Goal: Task Accomplishment & Management: Complete application form

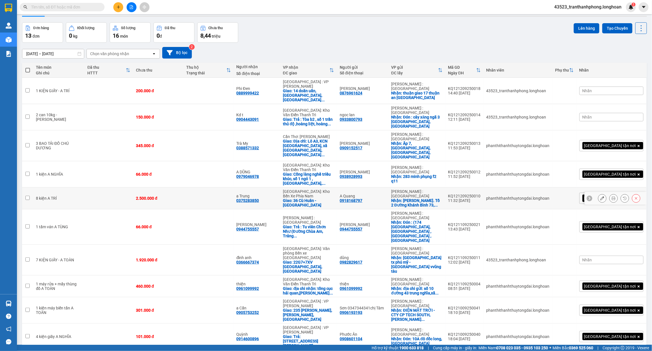
scroll to position [26, 0]
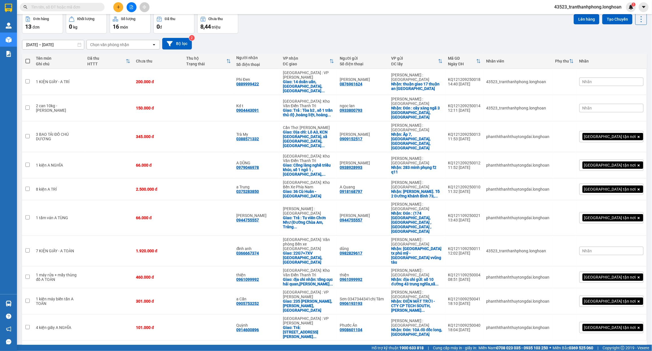
click at [620, 347] on div "10 / trang" at bounding box center [624, 350] width 18 height 6
click at [624, 268] on span "100 / trang" at bounding box center [620, 266] width 20 height 6
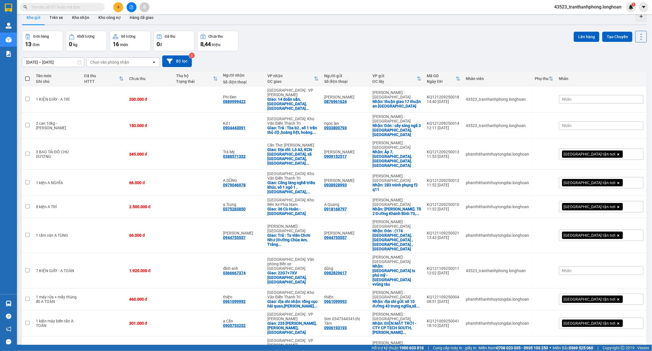
scroll to position [0, 0]
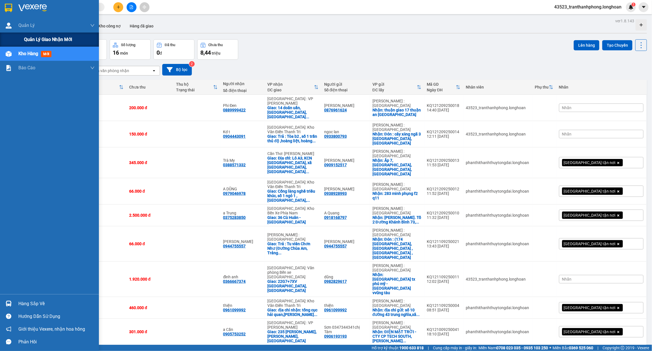
click at [49, 40] on span "Quản lý giao nhận mới" at bounding box center [48, 39] width 48 height 7
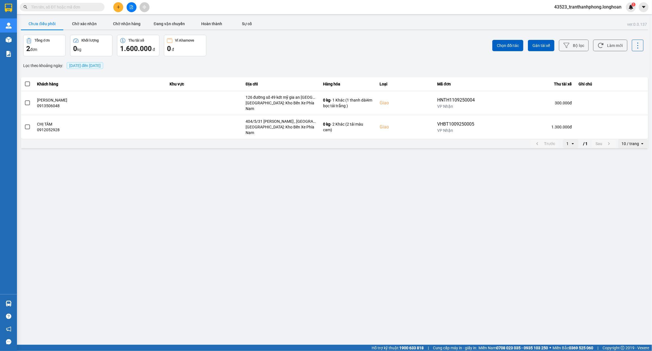
click at [636, 141] on div "10 / trang" at bounding box center [631, 144] width 18 height 6
click at [633, 189] on div "100 / trang" at bounding box center [633, 187] width 21 height 6
click at [98, 68] on span "[DATE] đến [DATE]" at bounding box center [85, 65] width 36 height 7
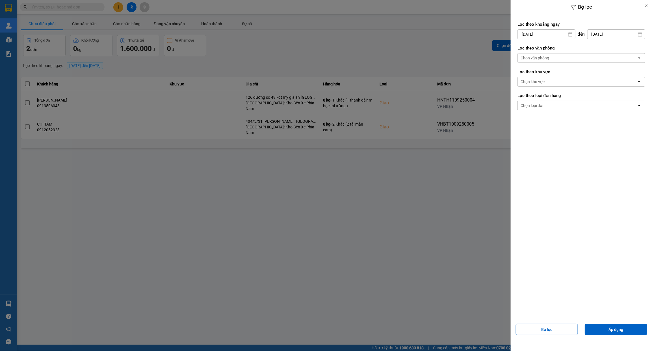
click at [560, 36] on input "[DATE]" at bounding box center [546, 34] width 57 height 9
click at [520, 49] on icon "Arrow Left" at bounding box center [520, 48] width 7 height 7
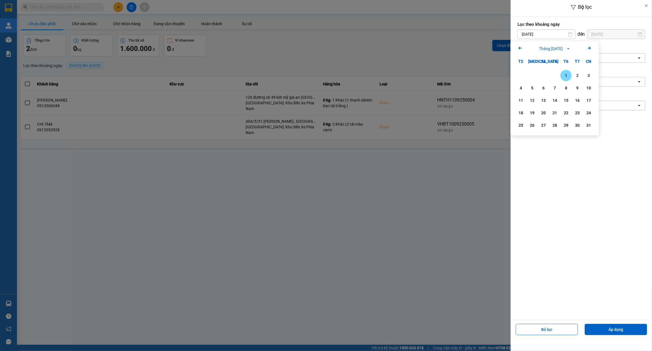
click at [567, 75] on div "1" at bounding box center [566, 75] width 8 height 7
type input "[DATE]"
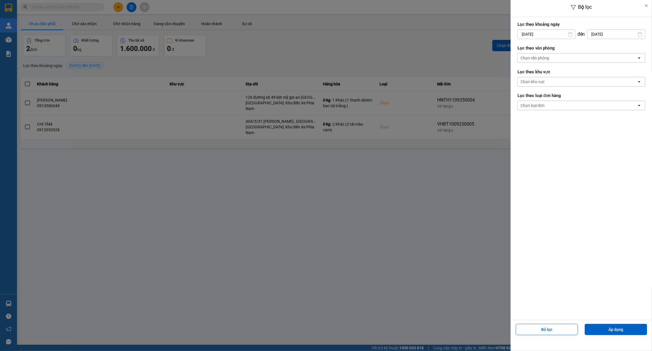
click at [573, 51] on label "Lọc theo văn phòng" at bounding box center [582, 48] width 128 height 6
click at [573, 61] on div "Chọn văn phòng" at bounding box center [577, 57] width 119 height 9
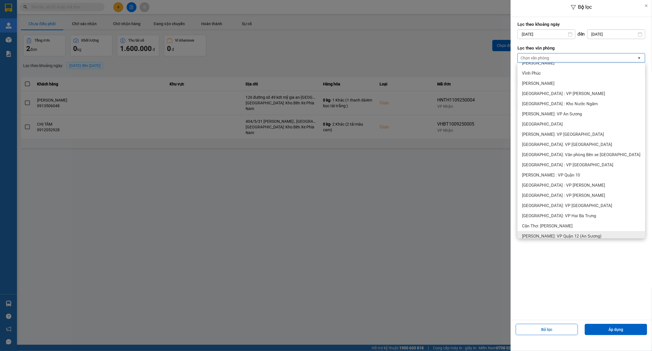
scroll to position [71, 0]
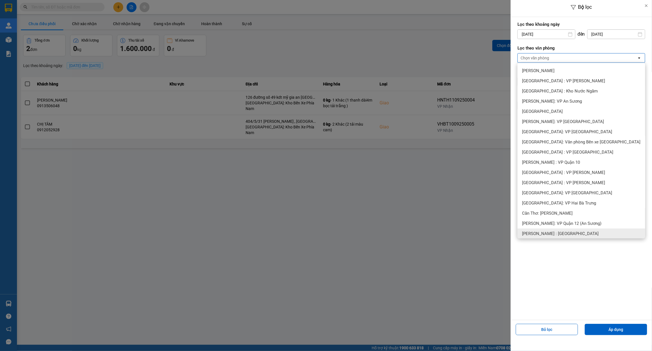
click at [559, 236] on div "[PERSON_NAME] : [GEOGRAPHIC_DATA]" at bounding box center [582, 233] width 128 height 10
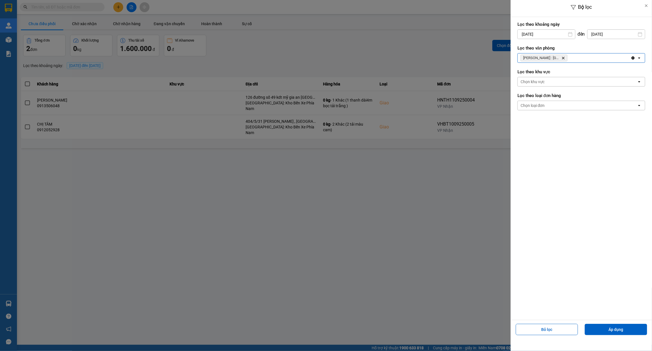
click at [552, 109] on div "Chọn loại đơn" at bounding box center [577, 105] width 119 height 9
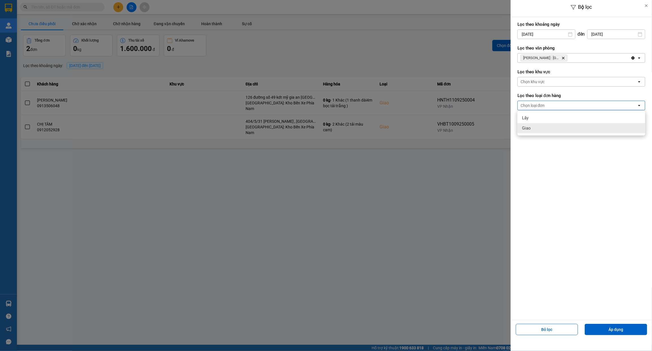
click at [531, 131] on div "Giao" at bounding box center [582, 128] width 128 height 10
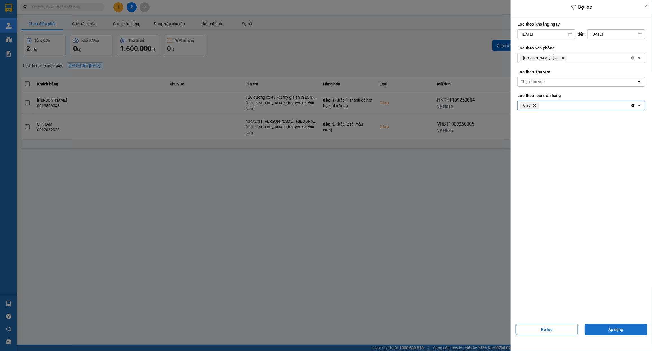
click at [623, 327] on button "Áp dụng" at bounding box center [616, 329] width 62 height 11
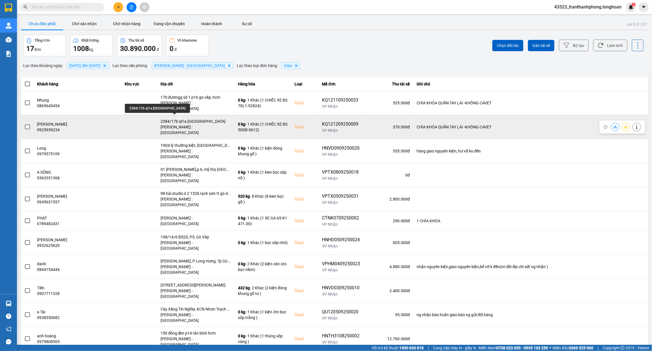
click at [177, 119] on div "2384/17b ql1a [GEOGRAPHIC_DATA]" at bounding box center [196, 121] width 71 height 6
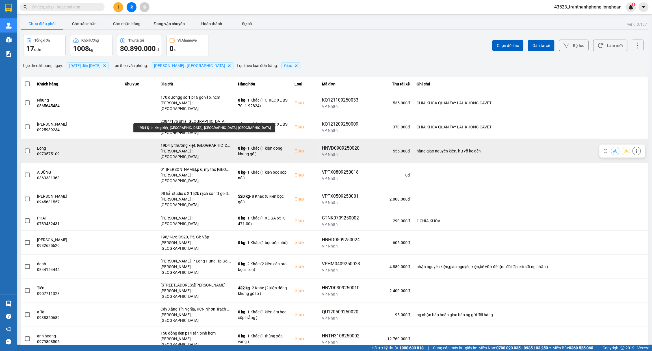
click at [196, 142] on div "19D4 lý thường kiệt, [GEOGRAPHIC_DATA], [GEOGRAPHIC_DATA], [GEOGRAPHIC_DATA]" at bounding box center [196, 145] width 71 height 6
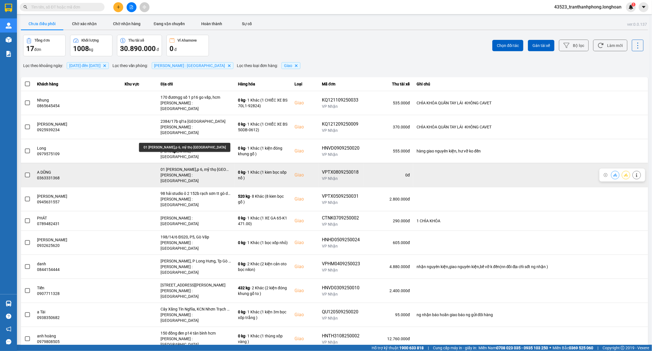
click at [193, 166] on div "01 [PERSON_NAME],p 6, mỹ thọ [GEOGRAPHIC_DATA]" at bounding box center [196, 169] width 71 height 6
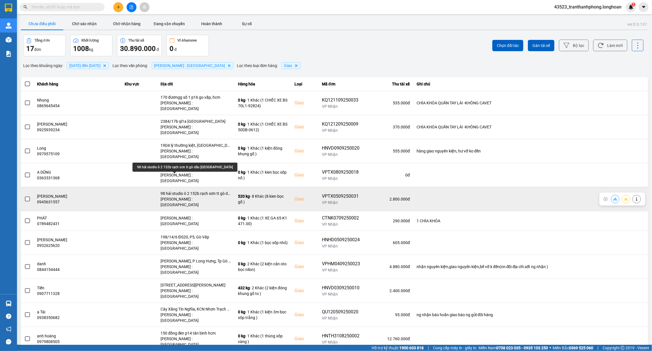
click at [190, 191] on div "98 hải studio ô 2 152b rạch sơn tt gò dầu [GEOGRAPHIC_DATA]" at bounding box center [196, 194] width 71 height 6
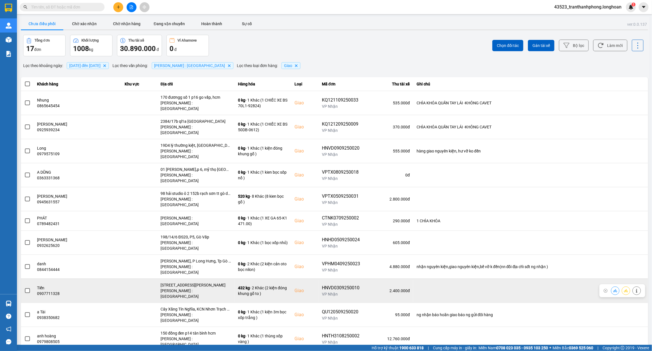
click at [193, 282] on div "[STREET_ADDRESS][PERSON_NAME]" at bounding box center [196, 285] width 71 height 6
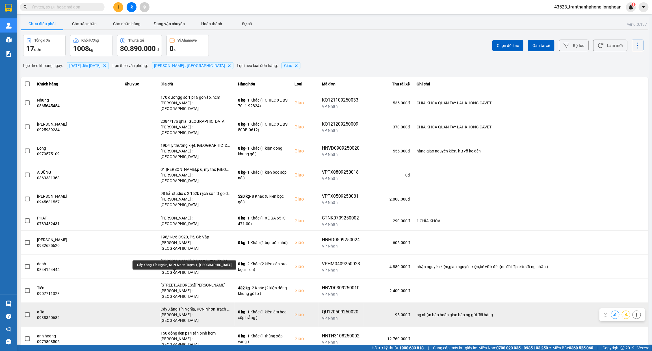
click at [193, 306] on div "Cây Xăng Tín Nghĩa, KCN Nhơn Trạch 1, [GEOGRAPHIC_DATA]" at bounding box center [196, 309] width 71 height 6
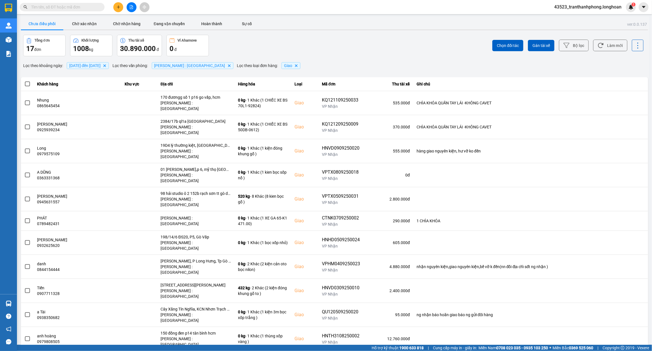
click at [180, 351] on div "Căn Hộ Mizuki Park, [GEOGRAPHIC_DATA], [GEOGRAPHIC_DATA], [GEOGRAPHIC_DATA], HCM" at bounding box center [196, 357] width 71 height 6
click at [170, 25] on button "Đang vận chuyển" at bounding box center [169, 23] width 42 height 11
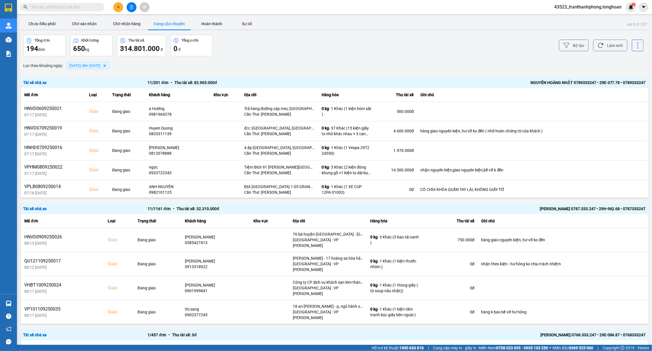
click at [82, 66] on span "[DATE] đến [DATE]" at bounding box center [84, 65] width 31 height 5
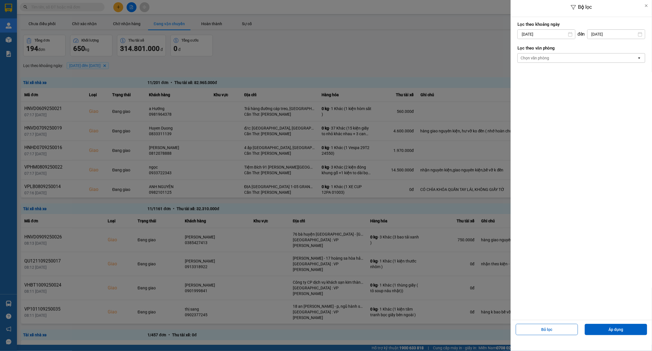
click at [557, 60] on div "Chọn văn phòng" at bounding box center [577, 57] width 119 height 9
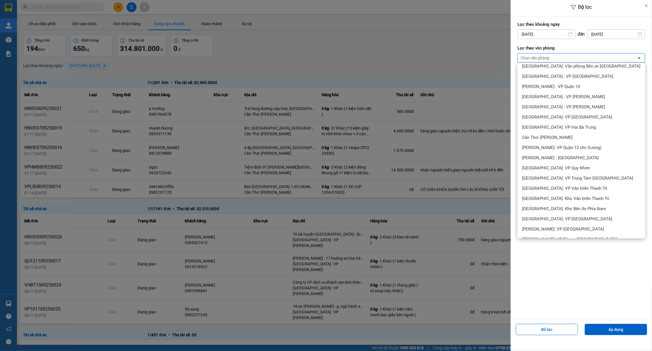
scroll to position [212, 0]
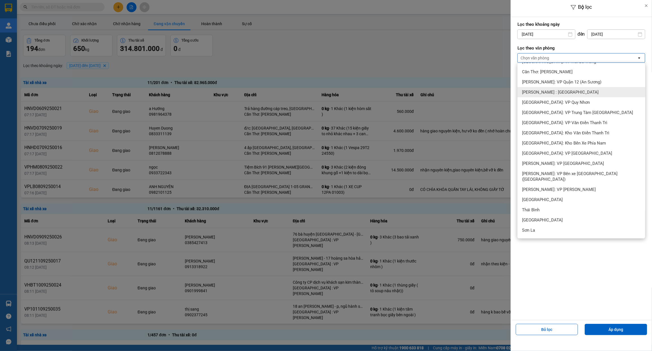
click at [573, 91] on div "[PERSON_NAME] : [GEOGRAPHIC_DATA]" at bounding box center [582, 92] width 128 height 10
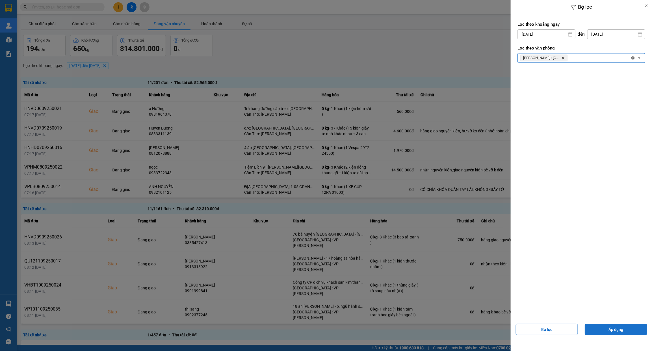
click at [612, 327] on button "Áp dụng" at bounding box center [616, 329] width 62 height 11
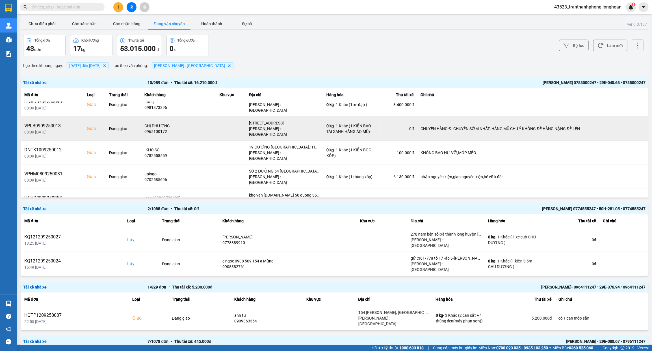
scroll to position [0, 0]
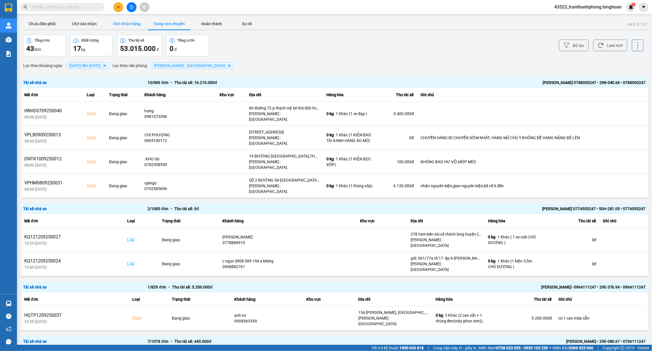
click at [131, 23] on button "Chờ nhận hàng" at bounding box center [127, 23] width 42 height 11
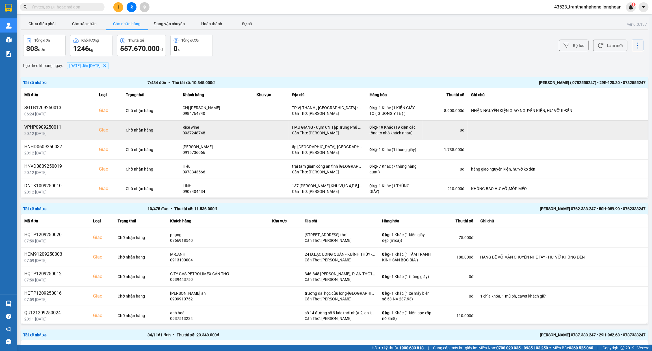
scroll to position [41, 0]
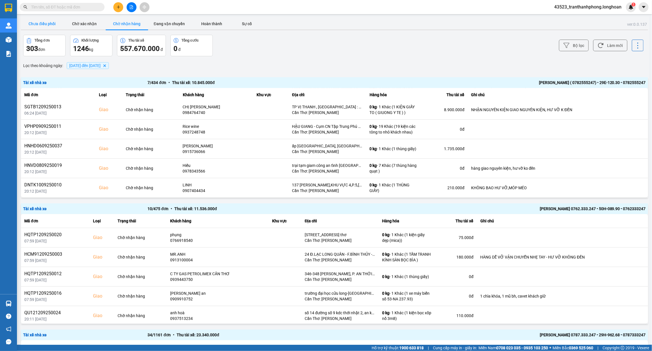
click at [46, 23] on button "Chưa điều phối" at bounding box center [42, 23] width 42 height 11
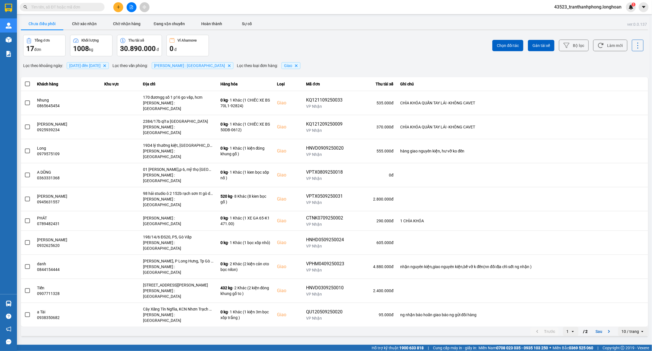
click at [633, 328] on div "10 / trang" at bounding box center [631, 331] width 18 height 6
click at [633, 280] on div "100 / trang" at bounding box center [633, 279] width 21 height 6
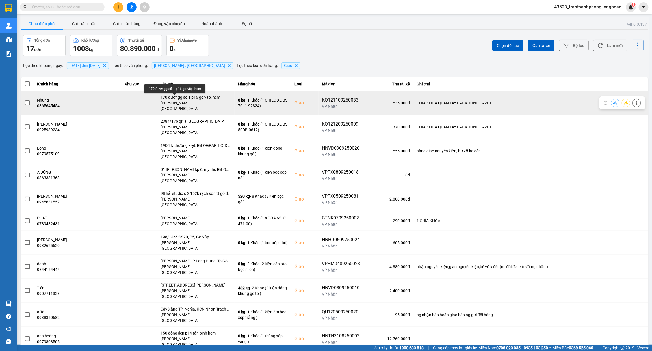
click at [177, 100] on div "170 đươngg số 1 p16 go vấp, hcm" at bounding box center [196, 97] width 71 height 6
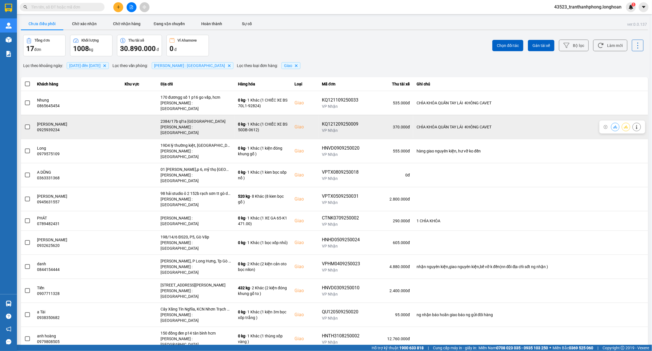
click at [179, 124] on div "[PERSON_NAME] : [GEOGRAPHIC_DATA]" at bounding box center [196, 129] width 71 height 11
click at [183, 119] on div "2384/17b ql1a [GEOGRAPHIC_DATA]" at bounding box center [196, 121] width 71 height 6
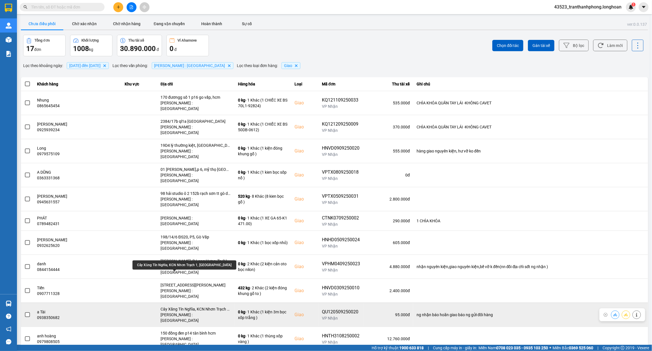
click at [194, 306] on div "Cây Xăng Tín Nghĩa, KCN Nhơn Trạch 1, [GEOGRAPHIC_DATA]" at bounding box center [196, 309] width 71 height 6
click at [26, 312] on span at bounding box center [27, 314] width 5 height 5
click at [24, 312] on input "checkbox" at bounding box center [24, 312] width 0 height 0
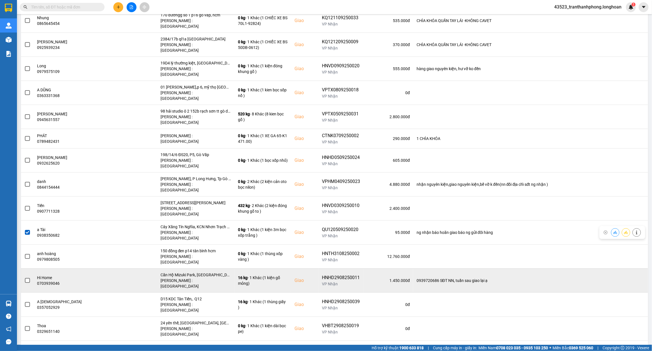
scroll to position [92, 0]
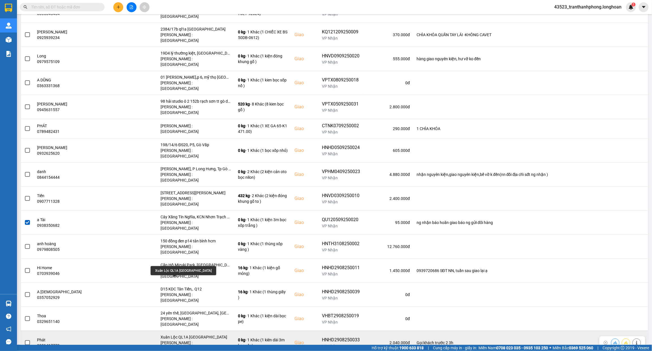
click at [177, 334] on div "Xuân Lộc QL1A [GEOGRAPHIC_DATA]" at bounding box center [196, 337] width 71 height 6
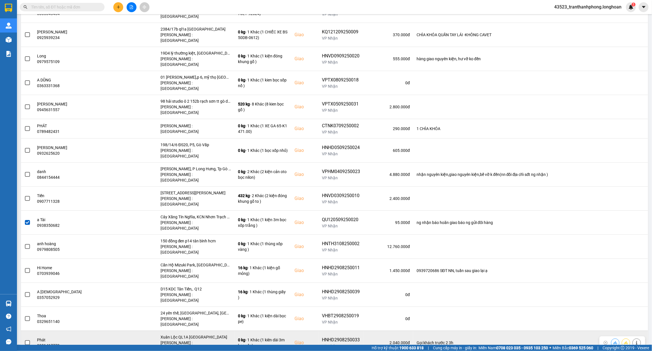
click at [28, 340] on span at bounding box center [27, 342] width 5 height 5
click at [24, 339] on input "checkbox" at bounding box center [24, 339] width 0 height 0
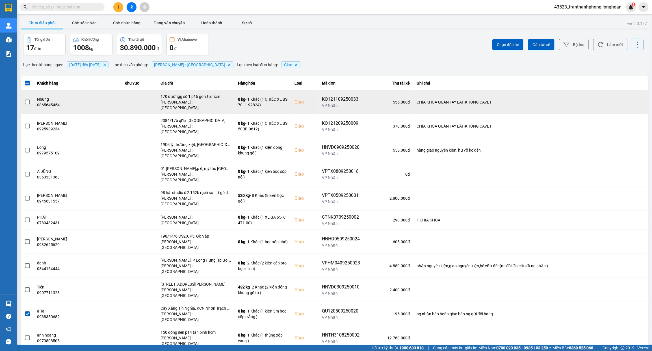
scroll to position [0, 0]
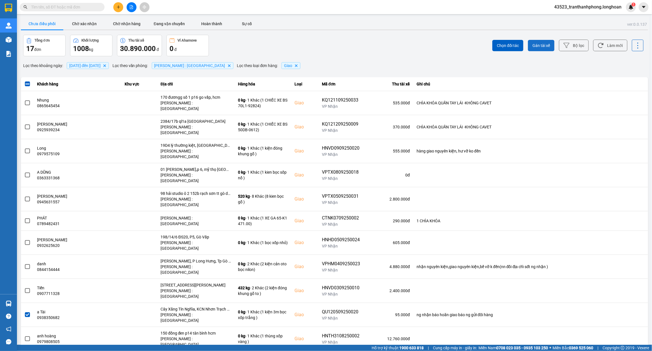
click at [542, 40] on button "Gán tài xế" at bounding box center [541, 45] width 27 height 11
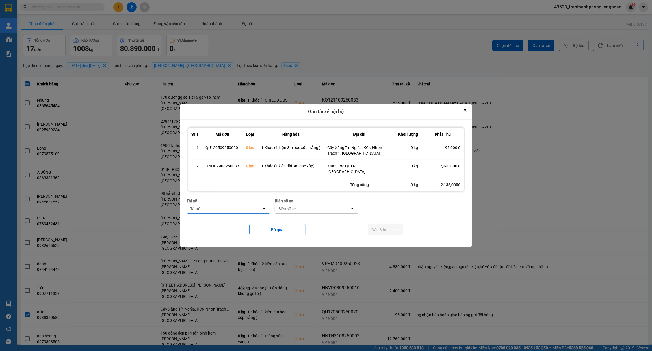
click at [224, 204] on div "Tài xế" at bounding box center [224, 208] width 75 height 9
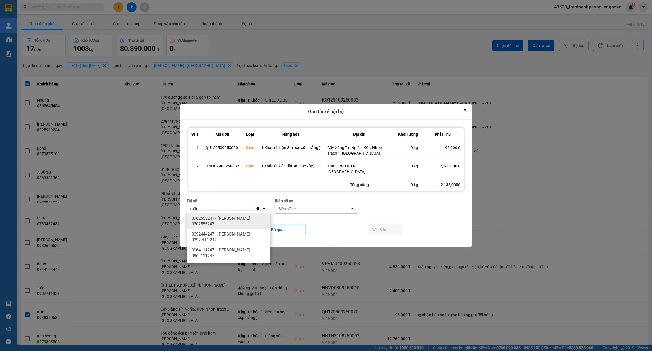
type input "xuân"
click at [237, 219] on span "0702555247 - [PERSON_NAME] 0702555247" at bounding box center [230, 220] width 77 height 11
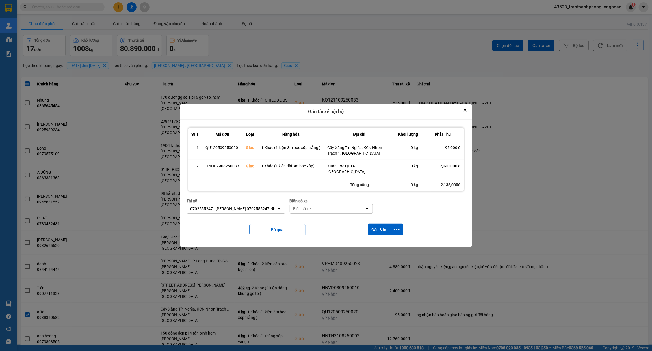
click at [274, 207] on icon "Clear value" at bounding box center [272, 208] width 3 height 3
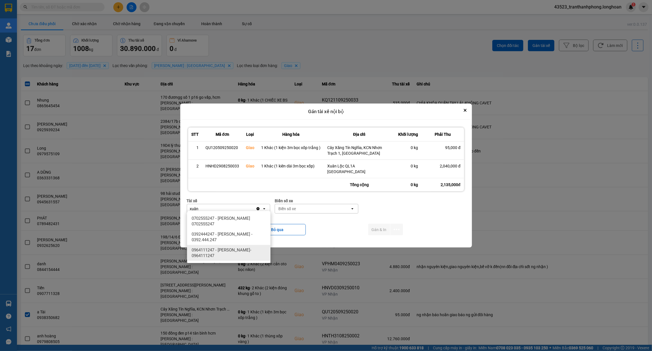
type input "xuân"
click at [253, 253] on span "0964111247 - [PERSON_NAME]- 0964111247" at bounding box center [230, 252] width 77 height 11
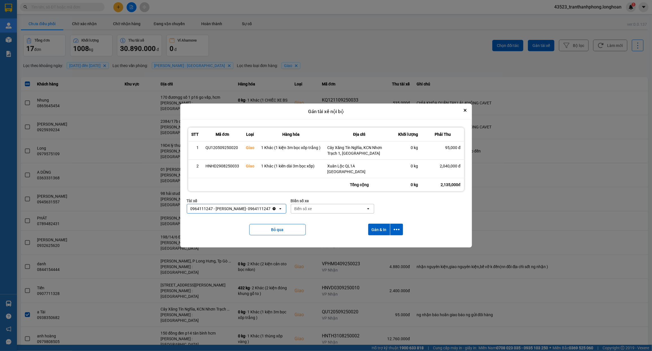
click at [318, 210] on div "Biển số xe" at bounding box center [328, 208] width 75 height 9
type input "94"
click at [316, 218] on span "29E-376.94" at bounding box center [311, 218] width 21 height 6
click at [399, 226] on icon "dialog" at bounding box center [397, 229] width 6 height 6
click at [373, 241] on span "Chỉ gán tài" at bounding box center [374, 242] width 19 height 6
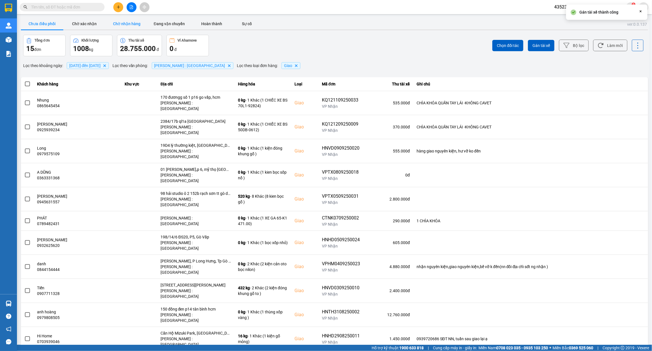
click at [133, 24] on button "Chờ nhận hàng" at bounding box center [127, 23] width 42 height 11
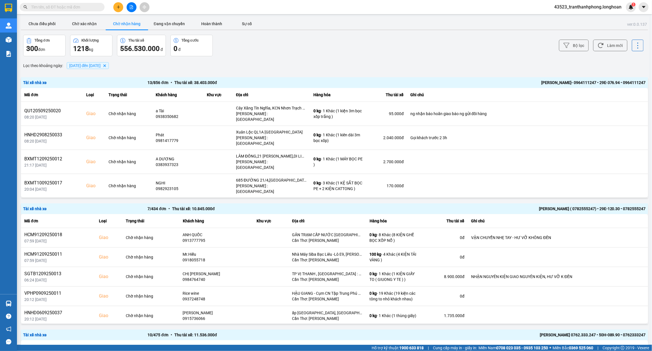
click at [101, 64] on span "[DATE] đến [DATE]" at bounding box center [84, 65] width 31 height 5
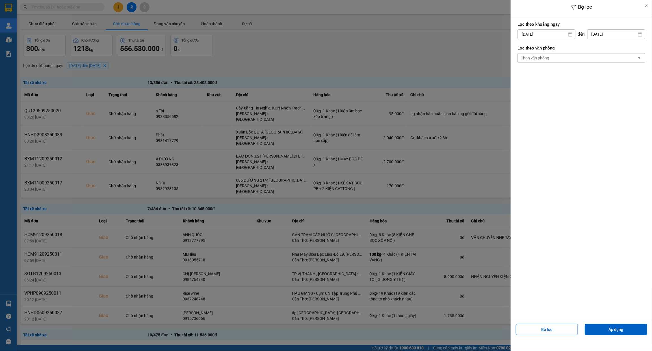
click at [524, 57] on div "Chọn văn phòng" at bounding box center [535, 58] width 29 height 6
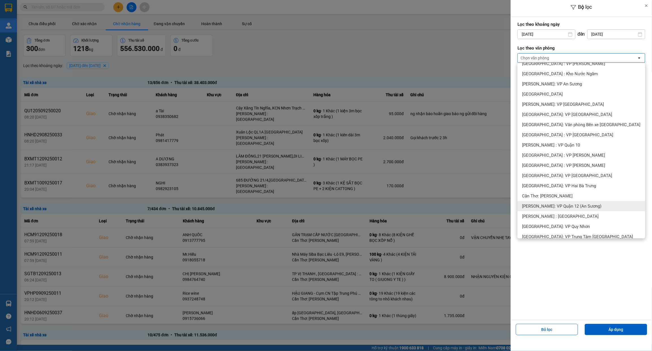
scroll to position [106, 0]
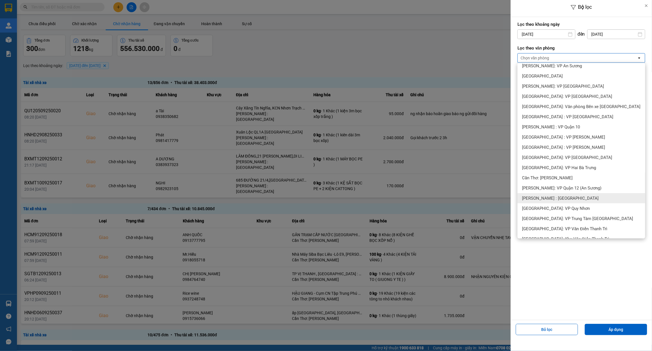
click at [592, 199] on div "[PERSON_NAME] : [GEOGRAPHIC_DATA]" at bounding box center [582, 198] width 128 height 10
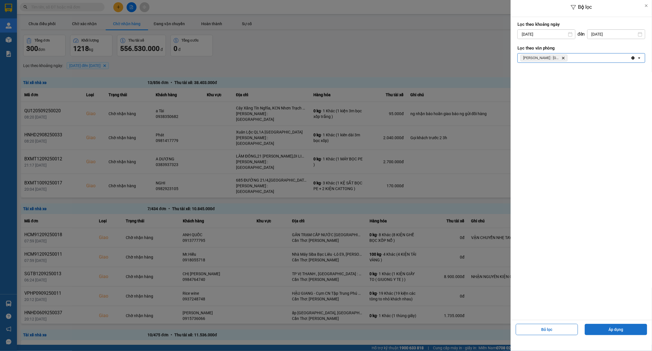
click at [624, 332] on button "Áp dụng" at bounding box center [616, 329] width 62 height 11
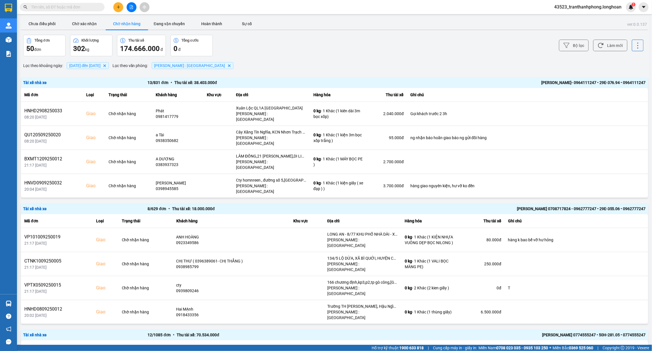
click at [522, 82] on div "[PERSON_NAME]- 0964111247 • 29E-376.94 • 0964111247" at bounding box center [521, 82] width 249 height 6
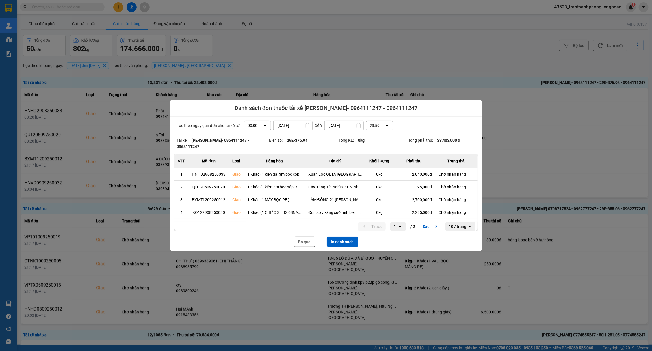
click at [334, 245] on button "In danh sách" at bounding box center [343, 242] width 32 height 10
click at [303, 241] on button "Bỏ qua" at bounding box center [304, 242] width 21 height 10
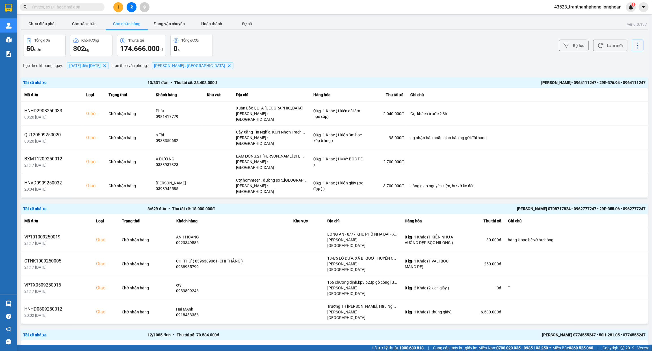
click at [281, 65] on div "Lọc theo khoảng ngày : [DATE] đến [DATE] Delete Lọc theo văn phòng : [GEOGRAPHI…" at bounding box center [334, 66] width 627 height 10
click at [45, 27] on button "Chưa điều phối" at bounding box center [42, 23] width 42 height 11
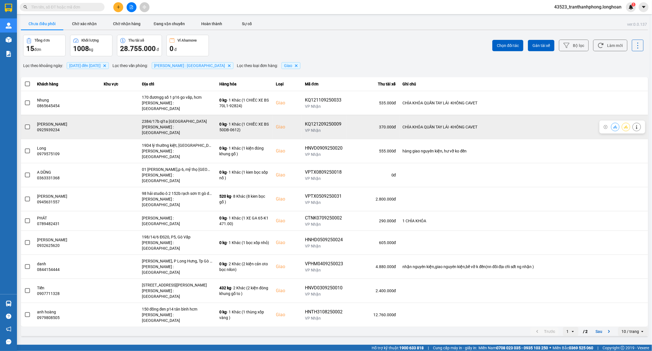
click at [190, 118] on div "2384/17b ql1a [GEOGRAPHIC_DATA]" at bounding box center [177, 121] width 71 height 6
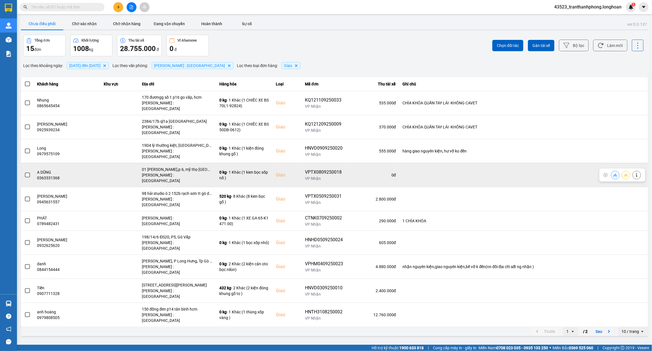
click at [192, 166] on div "01 [PERSON_NAME],p 6, mỹ thọ [GEOGRAPHIC_DATA]" at bounding box center [177, 169] width 71 height 6
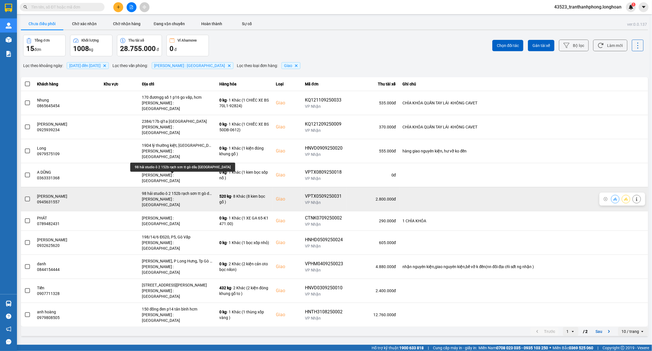
click at [194, 191] on div "98 hải studio ô 2 152b rạch sơn tt gò dầu [GEOGRAPHIC_DATA]" at bounding box center [177, 194] width 71 height 6
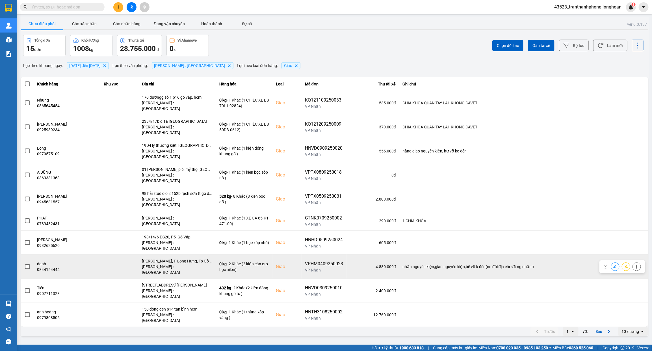
click at [194, 258] on div "[PERSON_NAME], P Long Hưng, Tp Gò Công, [GEOGRAPHIC_DATA]" at bounding box center [177, 261] width 71 height 6
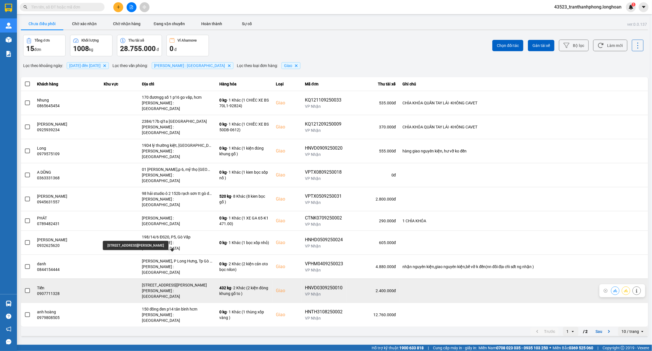
click at [185, 282] on div "[STREET_ADDRESS][PERSON_NAME]" at bounding box center [177, 285] width 71 height 6
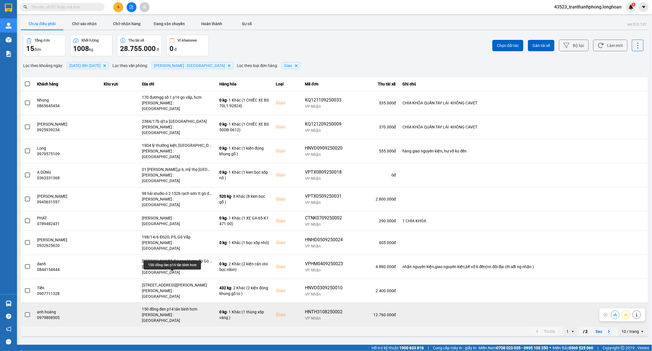
click at [172, 306] on div "150 đồng đen p14 tân bình hcm" at bounding box center [177, 309] width 71 height 6
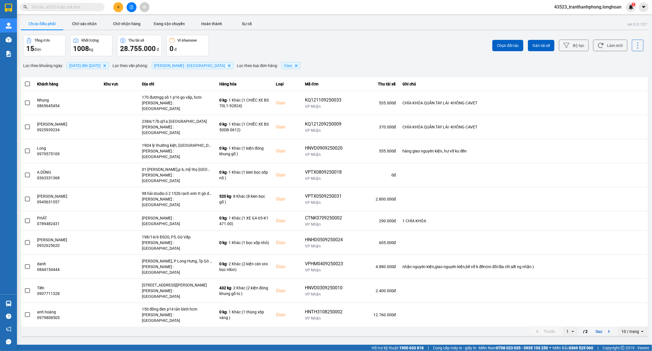
click at [635, 328] on div "10 / trang" at bounding box center [631, 331] width 18 height 6
click at [631, 280] on div "100 / trang" at bounding box center [633, 279] width 21 height 6
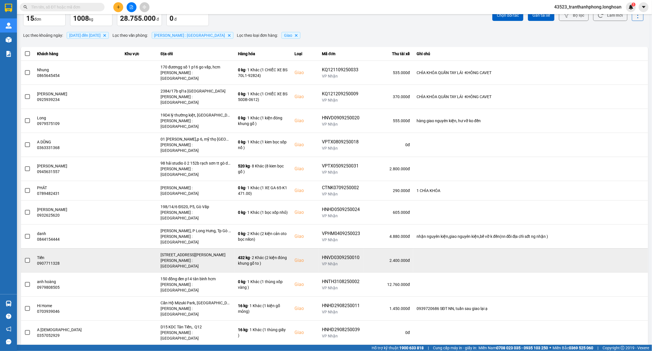
scroll to position [53, 0]
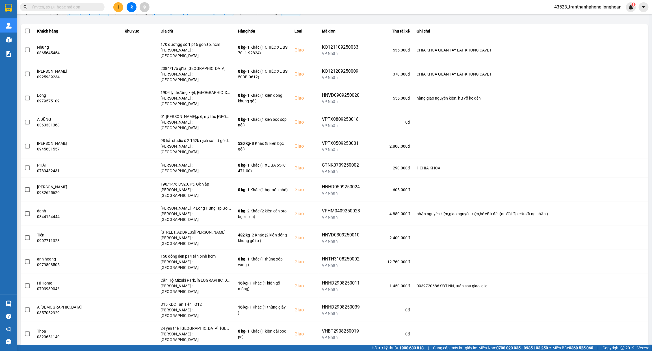
click at [191, 349] on div "Số [STREET_ADDRESS][PERSON_NAME][PERSON_NAME], [GEOGRAPHIC_DATA], [GEOGRAPHIC_D…" at bounding box center [196, 352] width 71 height 6
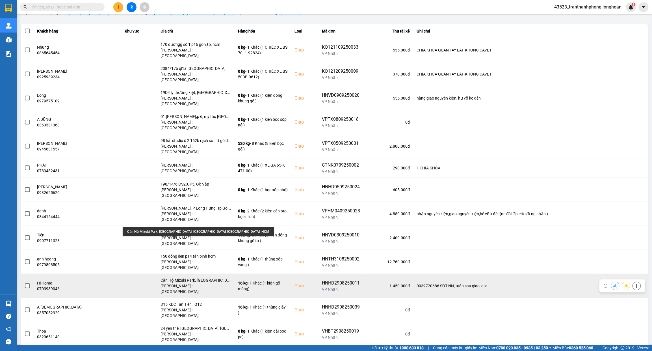
click at [194, 277] on div "Căn Hộ Mizuki Park, [GEOGRAPHIC_DATA], [GEOGRAPHIC_DATA], [GEOGRAPHIC_DATA], HCM" at bounding box center [196, 280] width 71 height 6
click at [193, 277] on div "Căn Hộ Mizuki Park, [GEOGRAPHIC_DATA], [GEOGRAPHIC_DATA], [GEOGRAPHIC_DATA], HCM" at bounding box center [196, 280] width 71 height 6
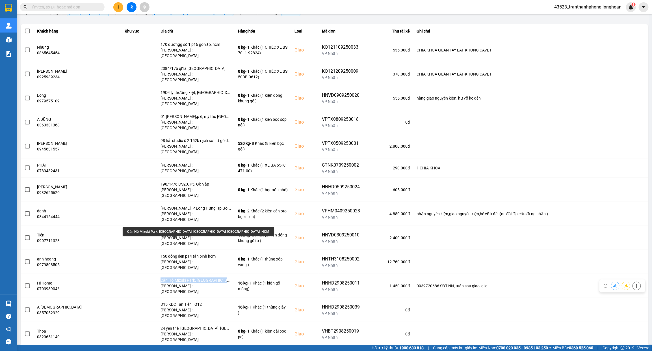
drag, startPoint x: 193, startPoint y: 239, endPoint x: 187, endPoint y: 235, distance: 7.5
click at [193, 277] on div "Căn Hộ Mizuki Park, [GEOGRAPHIC_DATA], [GEOGRAPHIC_DATA], [GEOGRAPHIC_DATA], HCM" at bounding box center [196, 280] width 71 height 6
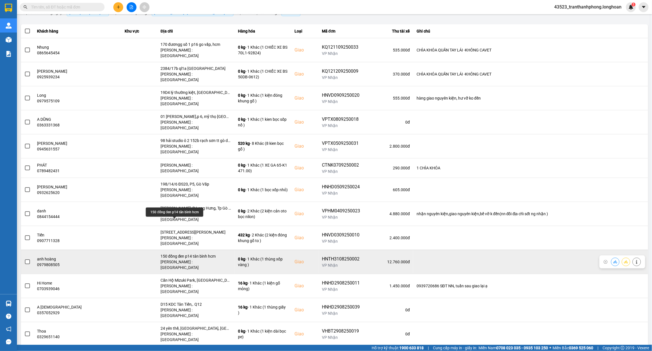
click at [175, 253] on div "150 đồng đen p14 tân bình hcm" at bounding box center [196, 256] width 71 height 6
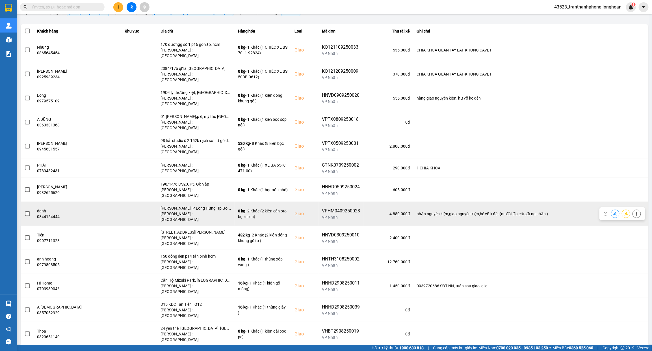
click at [187, 205] on div "[PERSON_NAME], P Long Hưng, Tp Gò Công, [GEOGRAPHIC_DATA]" at bounding box center [196, 208] width 71 height 6
click at [187, 211] on div "[PERSON_NAME] : [GEOGRAPHIC_DATA]" at bounding box center [196, 216] width 71 height 11
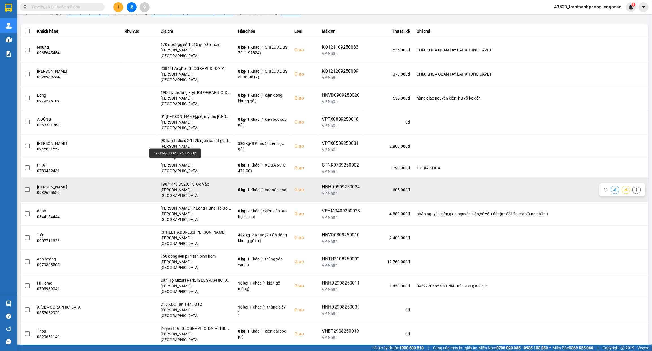
click at [174, 181] on div "198/14/6 ĐS20, P5, Gò Vấp" at bounding box center [196, 184] width 71 height 6
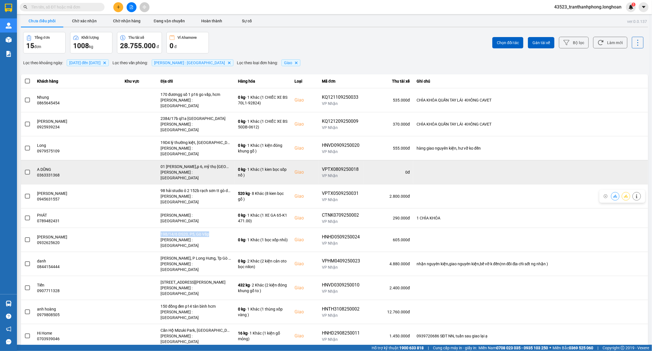
scroll to position [0, 0]
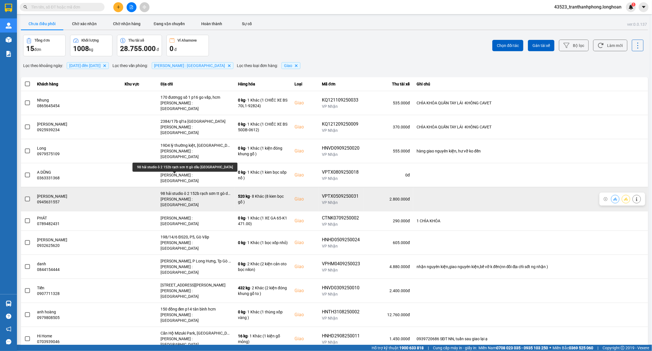
click at [191, 191] on div "98 hải studio ô 2 152b rạch sơn tt gò dầu [GEOGRAPHIC_DATA]" at bounding box center [196, 194] width 71 height 6
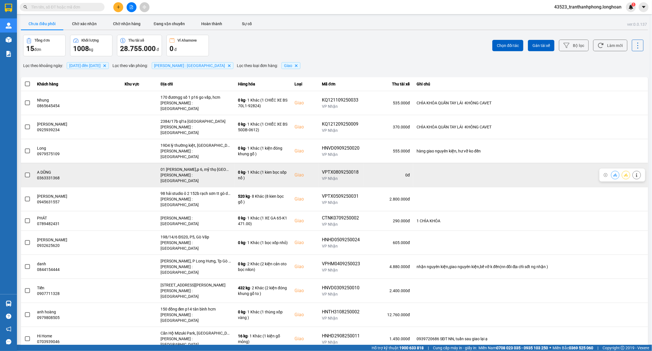
click at [190, 166] on div "01 [PERSON_NAME],p 6, mỹ thọ [GEOGRAPHIC_DATA]" at bounding box center [196, 169] width 71 height 6
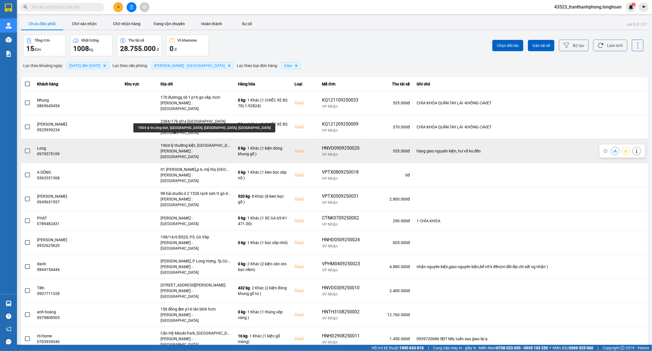
click at [189, 142] on div "19D4 lý thường kiệt, [GEOGRAPHIC_DATA], [GEOGRAPHIC_DATA], [GEOGRAPHIC_DATA]" at bounding box center [196, 145] width 71 height 6
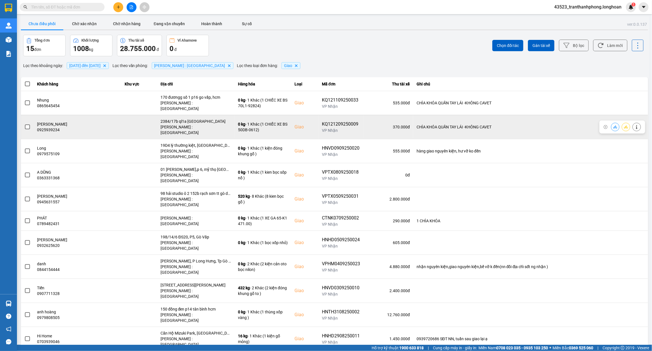
click at [185, 118] on div "2384/17b ql1a [GEOGRAPHIC_DATA]" at bounding box center [196, 121] width 71 height 6
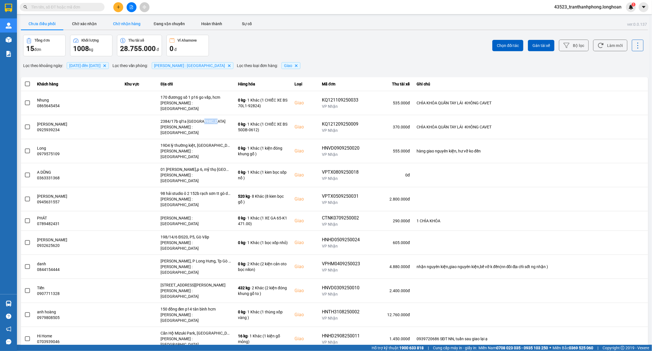
click at [126, 24] on button "Chờ nhận hàng" at bounding box center [127, 23] width 42 height 11
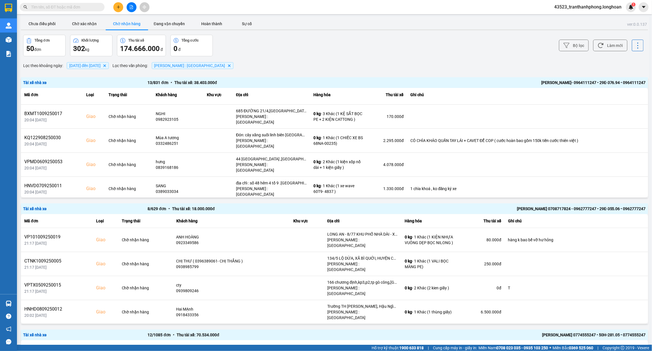
click at [54, 9] on input "text" at bounding box center [64, 7] width 67 height 6
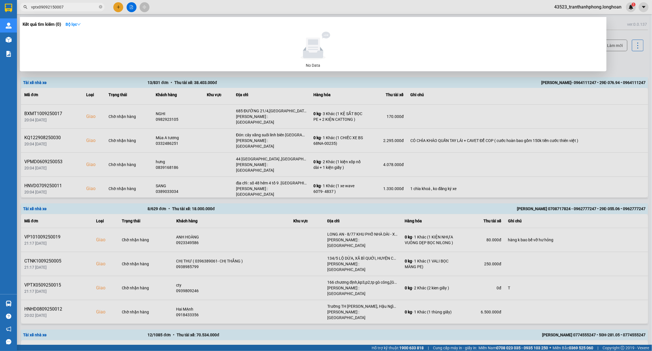
click at [57, 8] on input "vptx09092150007" at bounding box center [64, 7] width 67 height 6
click at [51, 7] on input "vptx09092150007" at bounding box center [64, 7] width 67 height 6
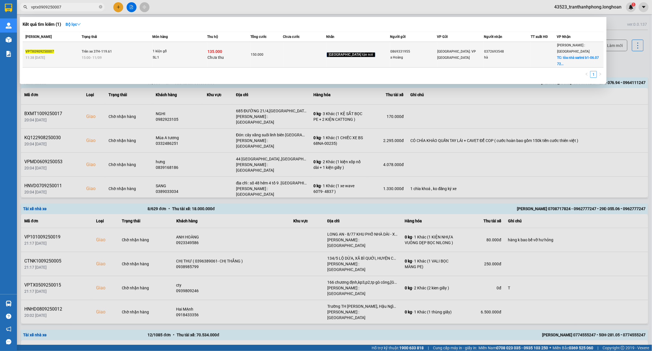
type input "vptx0909250007"
click at [522, 55] on div "hà" at bounding box center [507, 58] width 46 height 6
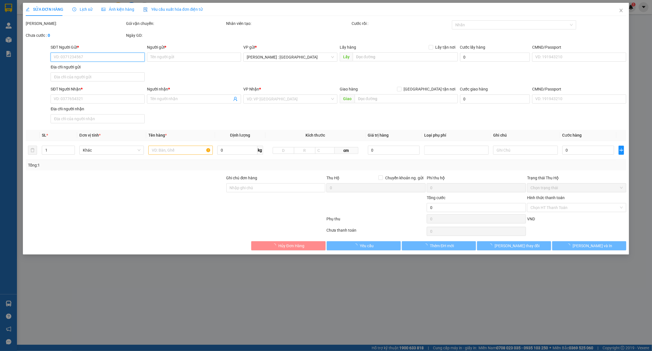
type input "0869331955"
type input "a Hoàng"
type input "tân triều hn"
type input "0372693548"
type input "hà"
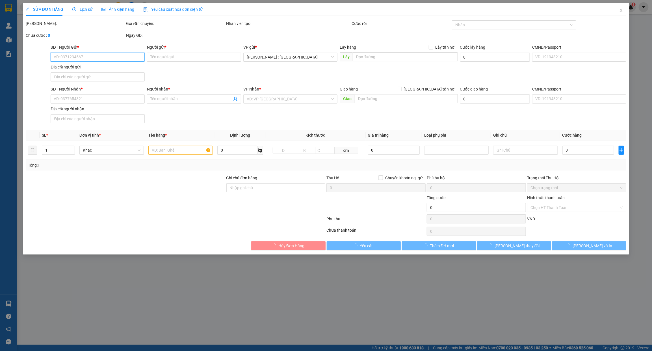
checkbox input "true"
type input "tòa nhà sarimi b1-06.07 72 [PERSON_NAME],[PERSON_NAME],p an lợi đông,thủ đức hcm"
type input "150.000"
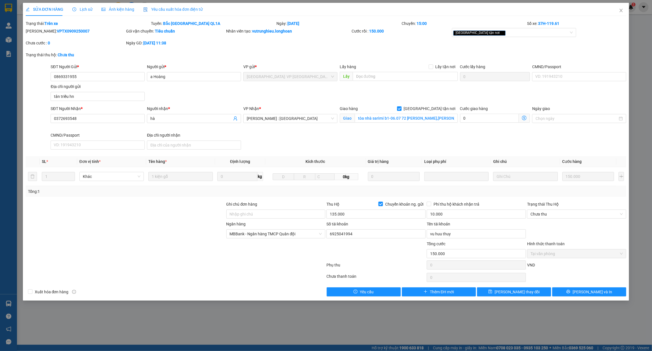
click at [62, 33] on div "Mã ĐH: VPTX0909250007" at bounding box center [75, 31] width 99 height 6
click at [64, 30] on b "VPTX0909250007" at bounding box center [73, 31] width 33 height 5
copy b "VPTX0909250007"
click at [600, 296] on button "[PERSON_NAME] và In" at bounding box center [589, 291] width 74 height 9
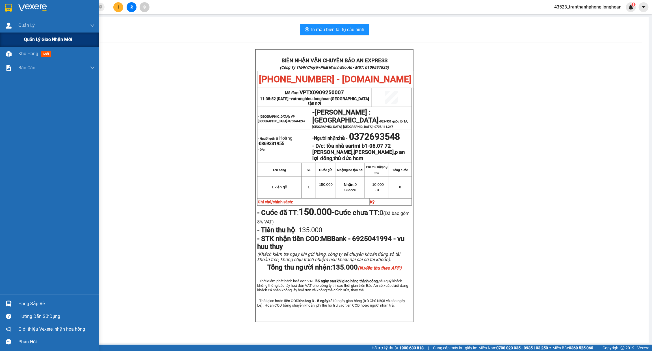
click at [44, 40] on span "Quản lý giao nhận mới" at bounding box center [48, 39] width 48 height 7
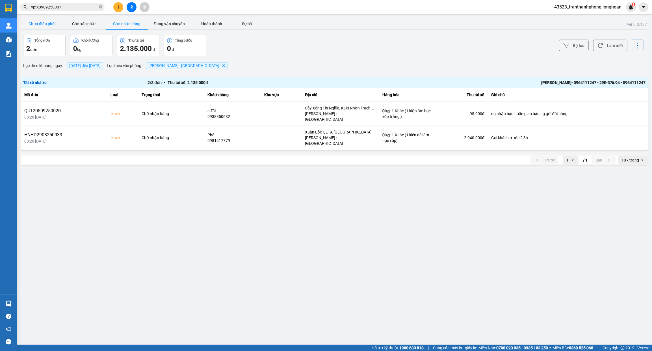
click at [42, 24] on button "Chưa điều phối" at bounding box center [42, 23] width 42 height 11
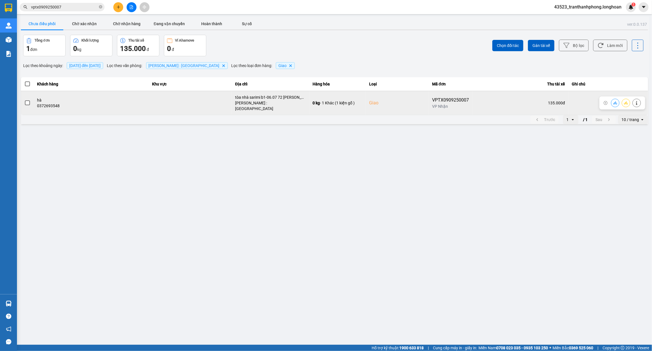
click at [28, 100] on span at bounding box center [27, 102] width 5 height 5
click at [24, 100] on input "checkbox" at bounding box center [24, 100] width 0 height 0
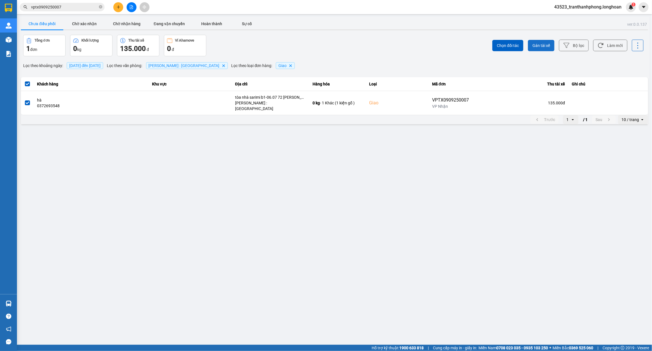
click at [546, 46] on span "Gán tài xế" at bounding box center [542, 46] width 18 height 6
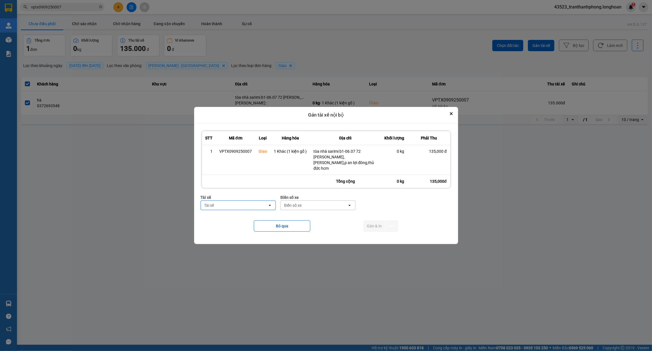
click at [239, 203] on div "Tài xế" at bounding box center [234, 205] width 67 height 9
type input "H"
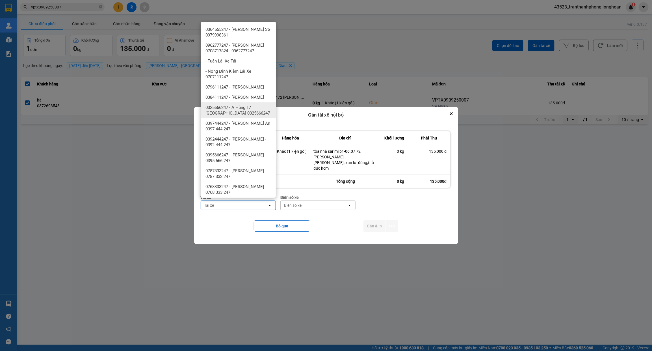
click at [214, 234] on div "Bỏ qua Gán & In" at bounding box center [326, 226] width 251 height 23
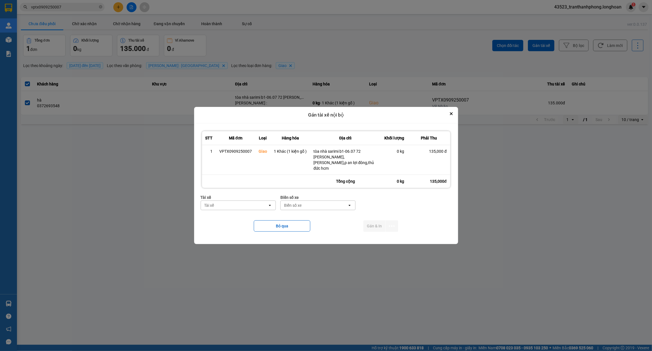
click at [220, 201] on div "Tài xế" at bounding box center [234, 205] width 67 height 9
type input "TÙNG"
click at [228, 216] on span "0788000247 - [PERSON_NAME] 0788000247" at bounding box center [240, 217] width 68 height 11
click at [350, 202] on div "Biển số xe" at bounding box center [337, 205] width 67 height 9
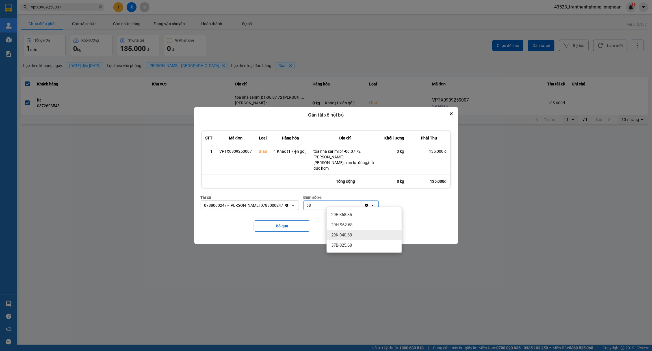
type input "68"
click at [354, 235] on div "29K-040.68" at bounding box center [364, 235] width 75 height 10
click at [391, 225] on icon "dialog" at bounding box center [392, 226] width 6 height 6
click at [370, 239] on span "Chỉ gán tài" at bounding box center [369, 239] width 19 height 6
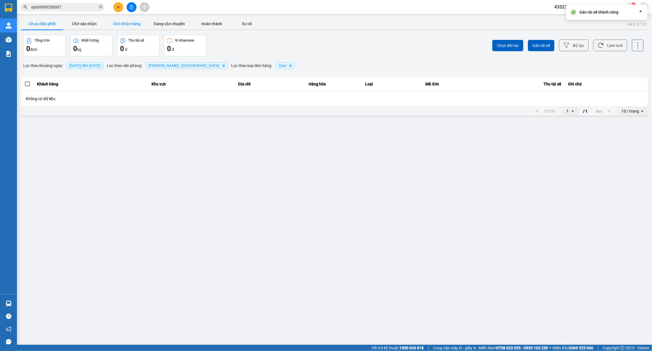
click at [118, 20] on button "Chờ nhận hàng" at bounding box center [127, 23] width 42 height 11
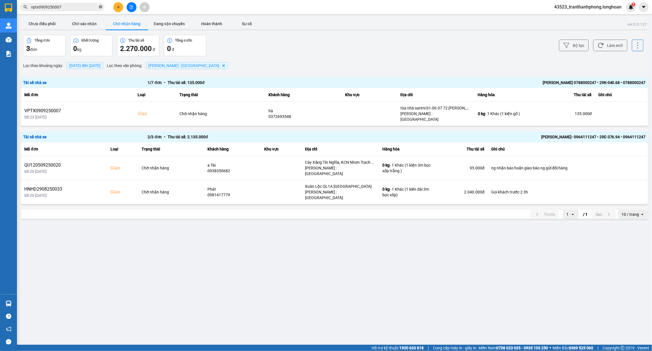
click at [100, 7] on icon "close-circle" at bounding box center [100, 6] width 3 height 3
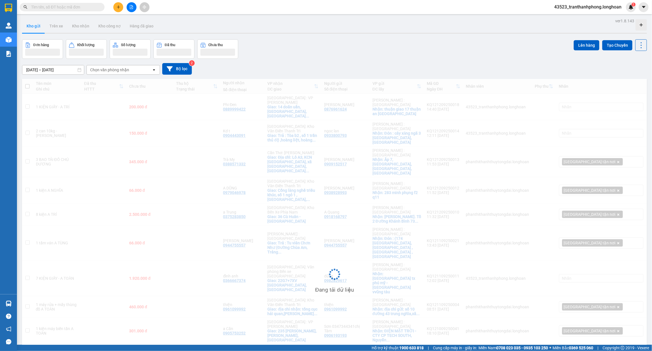
click at [78, 7] on input "text" at bounding box center [64, 7] width 67 height 6
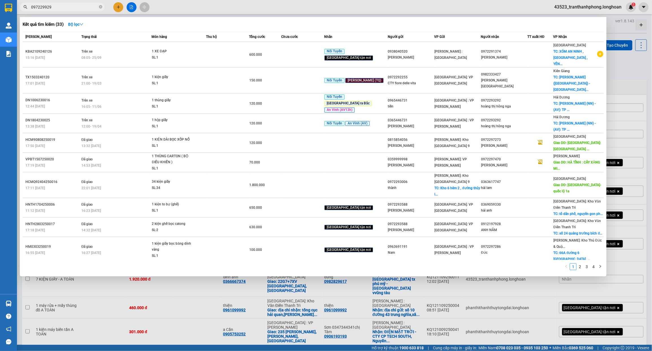
type input "0972299292"
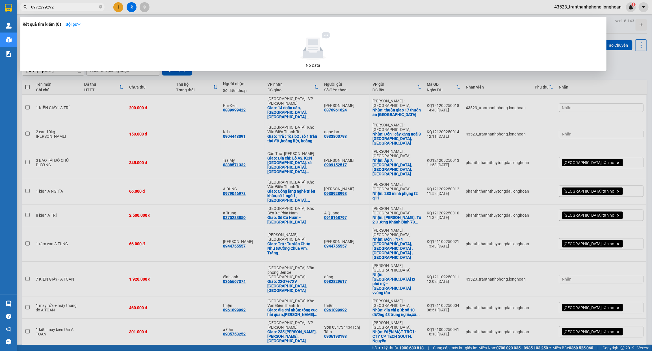
click at [39, 6] on input "0972299292" at bounding box center [64, 7] width 67 height 6
click at [44, 7] on input "0972299292" at bounding box center [64, 7] width 67 height 6
click at [48, 6] on input "0972299292" at bounding box center [64, 7] width 67 height 6
click at [54, 7] on input "0972299292" at bounding box center [64, 7] width 67 height 6
click at [101, 8] on icon "close-circle" at bounding box center [100, 6] width 3 height 3
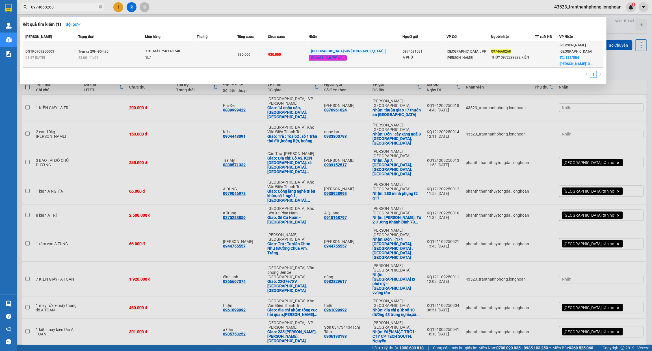
type input "0974668268"
click at [224, 51] on td at bounding box center [217, 55] width 41 height 26
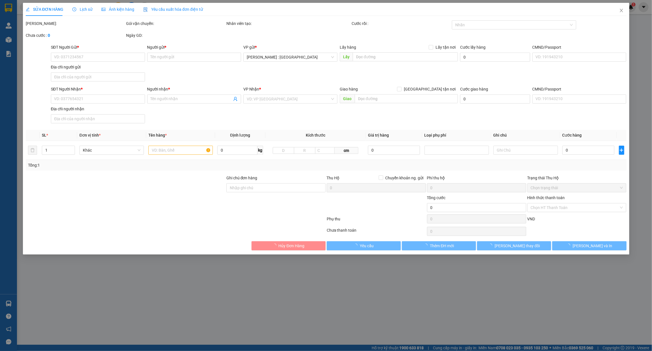
type input "0974591531"
type input "A PHÚ"
type input "0974668268"
type input "THỦY 0972299292 KIÊN"
checkbox input "true"
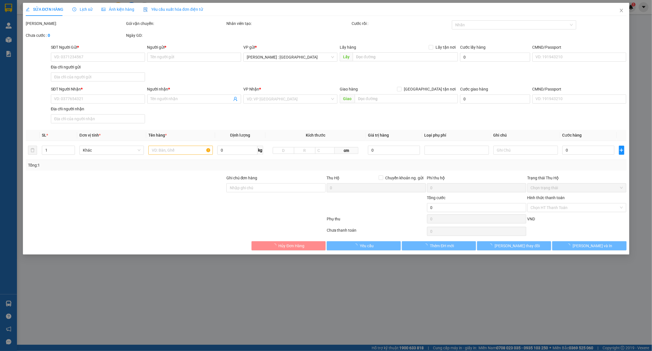
type input "183/5B4 LƯU CHÍ HIẾU,P.10,VŨNG TÀU"
type input "1 CHÌA KHÓA,1 GƯƠNG"
type input "930.000"
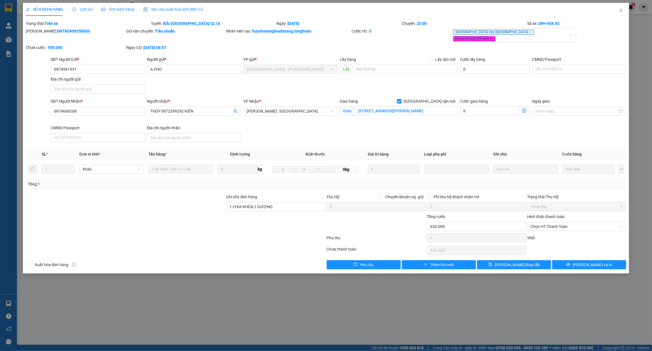
click at [77, 5] on div "Lịch sử" at bounding box center [82, 9] width 20 height 13
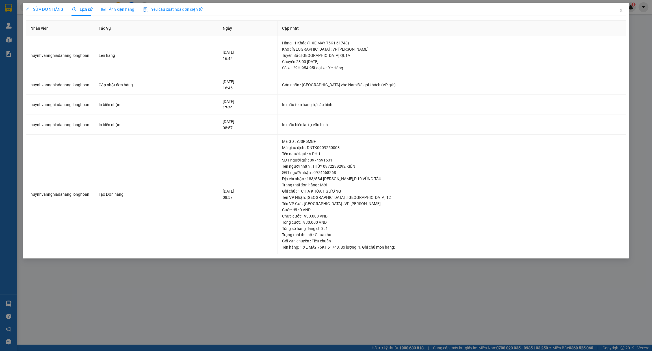
click at [38, 12] on span "SỬA ĐƠN HÀNG" at bounding box center [45, 9] width 38 height 5
